Goal: Information Seeking & Learning: Learn about a topic

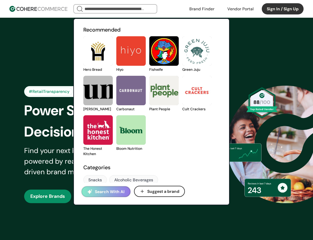
drag, startPoint x: 0, startPoint y: 0, endPoint x: 145, endPoint y: 11, distance: 145.8
click at [145, 11] on input "search" at bounding box center [115, 9] width 64 height 8
click at [118, 10] on input "search" at bounding box center [115, 9] width 64 height 8
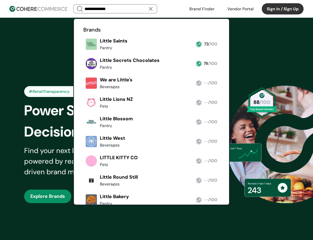
type input "**********"
click at [83, 72] on link at bounding box center [83, 72] width 0 height 0
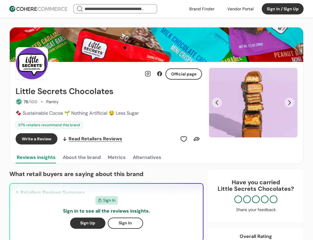
click at [119, 9] on input "search" at bounding box center [115, 9] width 64 height 8
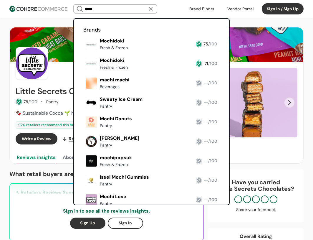
type input "*****"
click at [83, 208] on link at bounding box center [83, 208] width 0 height 0
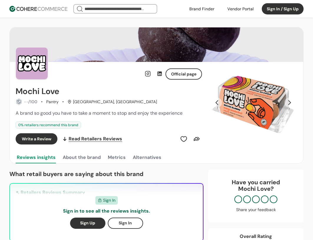
click at [291, 100] on button "Next Slide" at bounding box center [290, 103] width 10 height 10
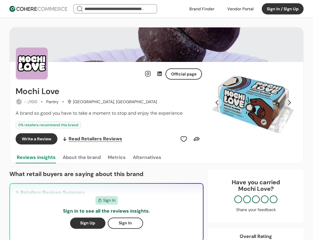
click at [291, 100] on button "Next Slide" at bounding box center [290, 103] width 10 height 10
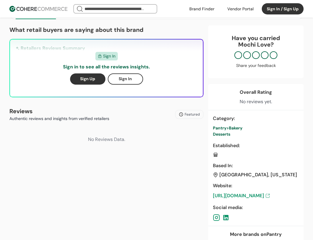
scroll to position [147, 0]
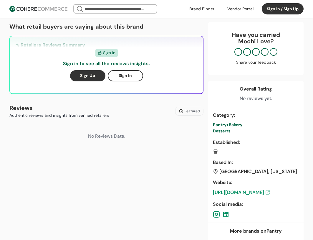
click at [246, 191] on link "[URL][DOMAIN_NAME]" at bounding box center [256, 192] width 86 height 7
